Goal: Ask a question

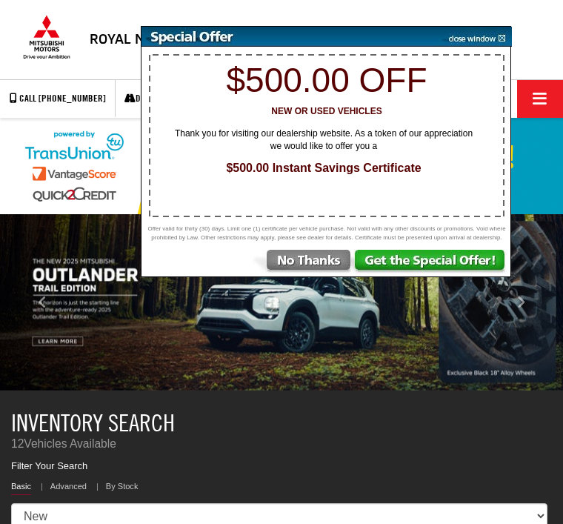
select select "Mitsubishi"
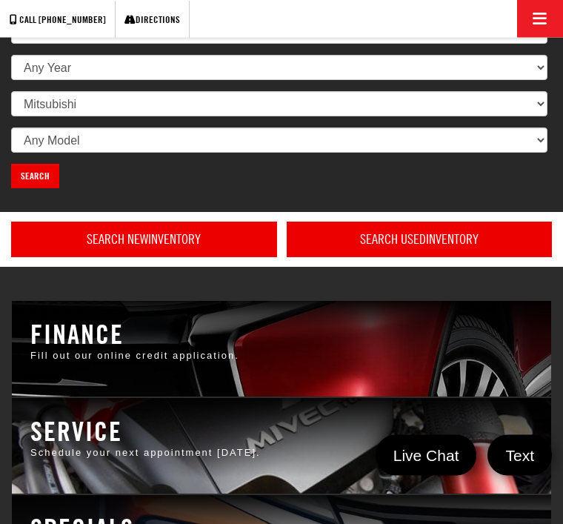
scroll to position [678, 0]
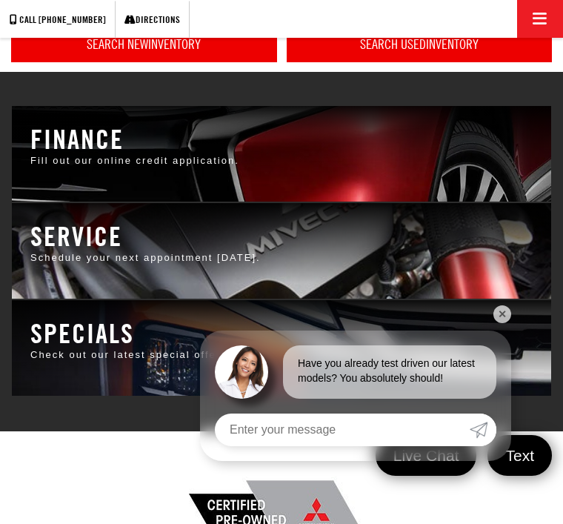
click at [409, 446] on input "Enter your message" at bounding box center [342, 429] width 255 height 33
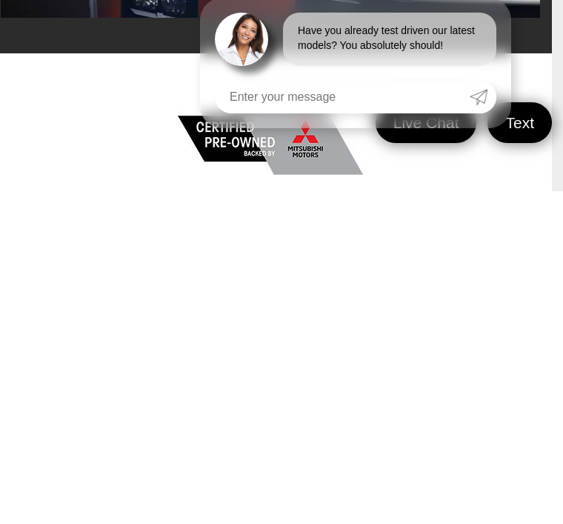
type input "K"
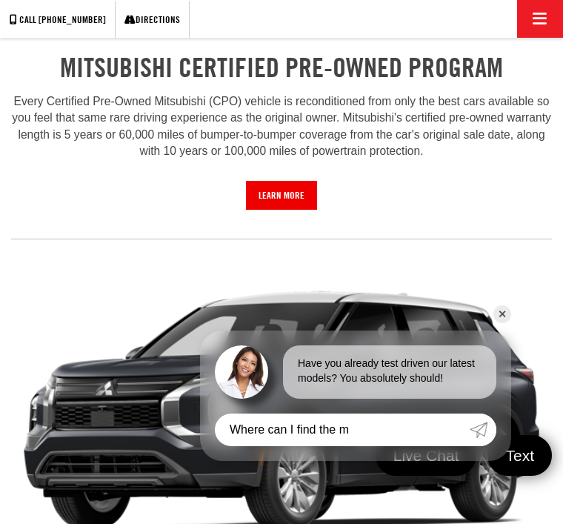
scroll to position [1219, 11]
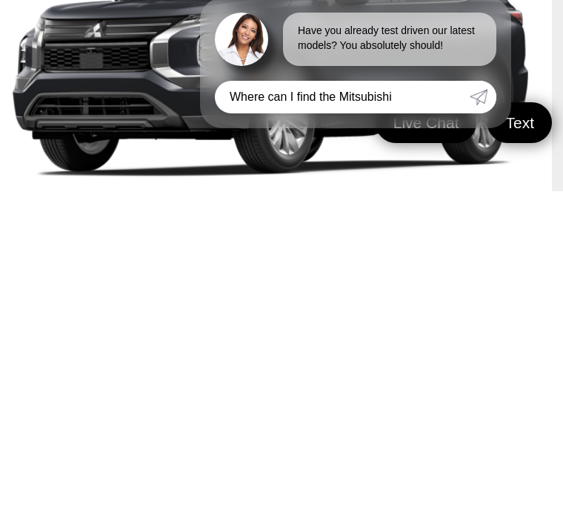
type input "Where can I find the Mitsubishis"
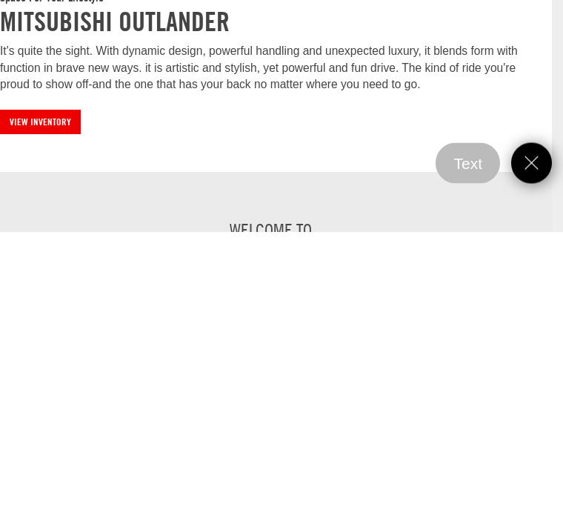
scroll to position [1779, 11]
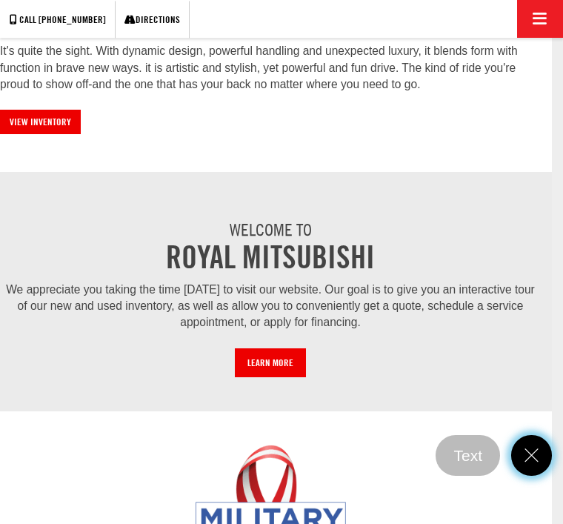
click at [529, 465] on icon "Close" at bounding box center [531, 455] width 20 height 20
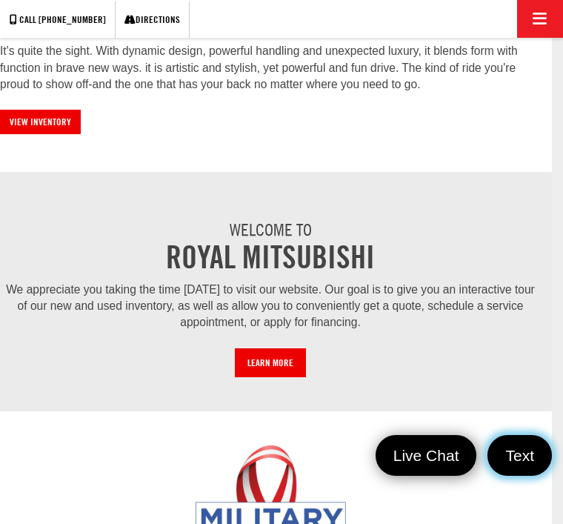
click at [529, 465] on span "Text" at bounding box center [520, 455] width 44 height 20
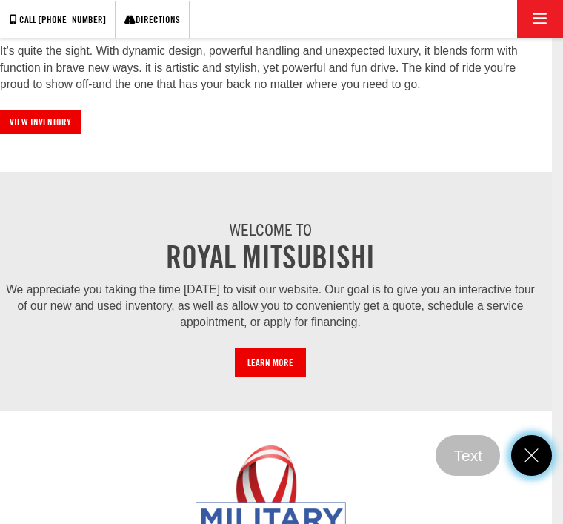
click at [532, 465] on icon "Close" at bounding box center [531, 455] width 20 height 20
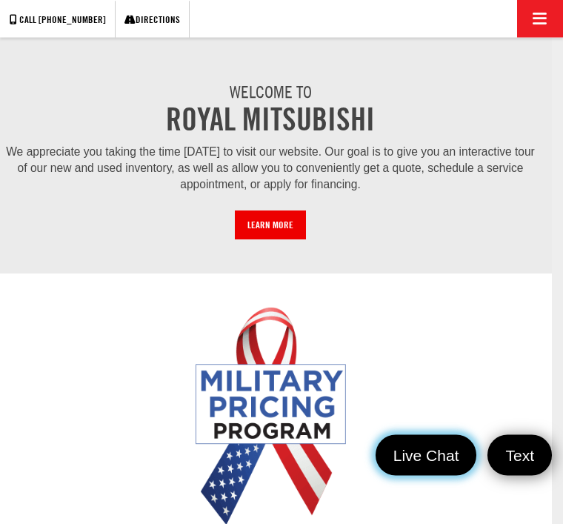
click at [454, 465] on span "Live Chat" at bounding box center [426, 455] width 81 height 20
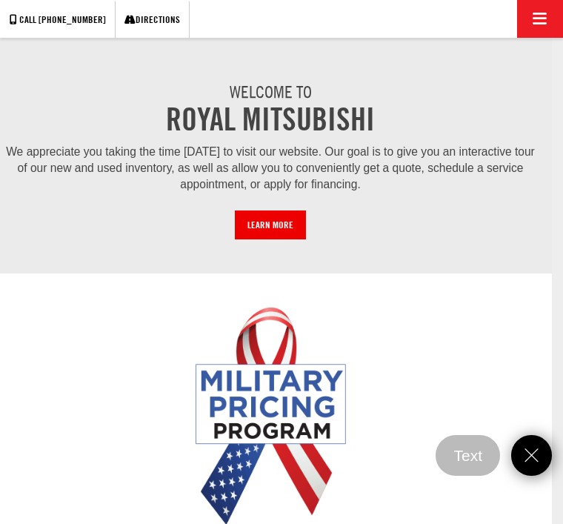
click at [482, 494] on link at bounding box center [270, 416] width 541 height 218
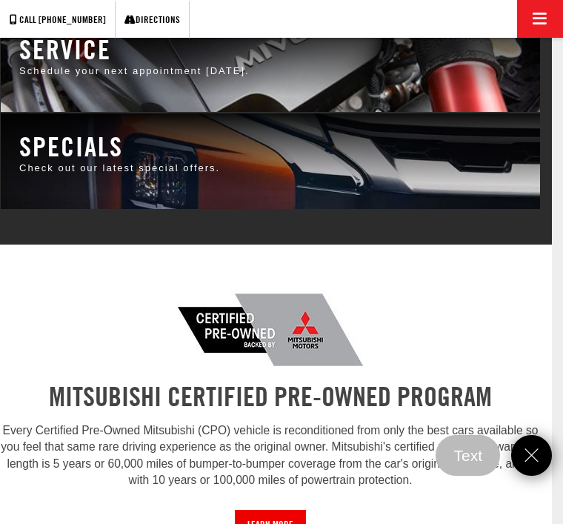
scroll to position [823, 11]
